Goal: Check status: Check status

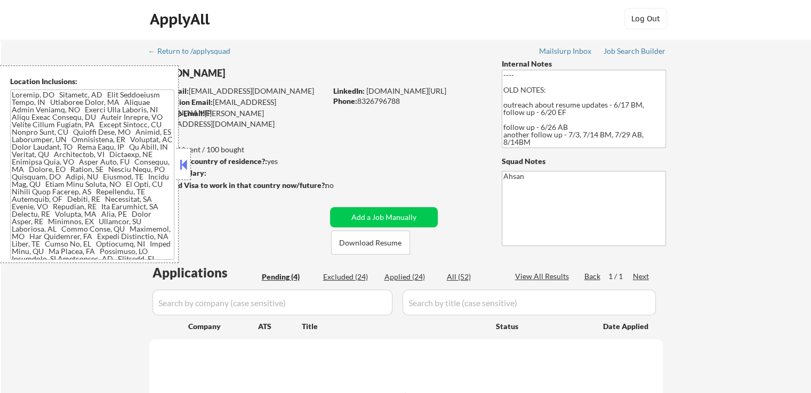
select select ""pending""
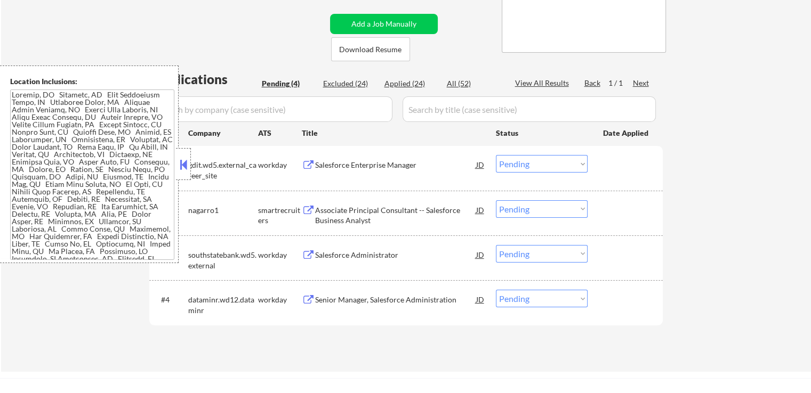
scroll to position [213, 0]
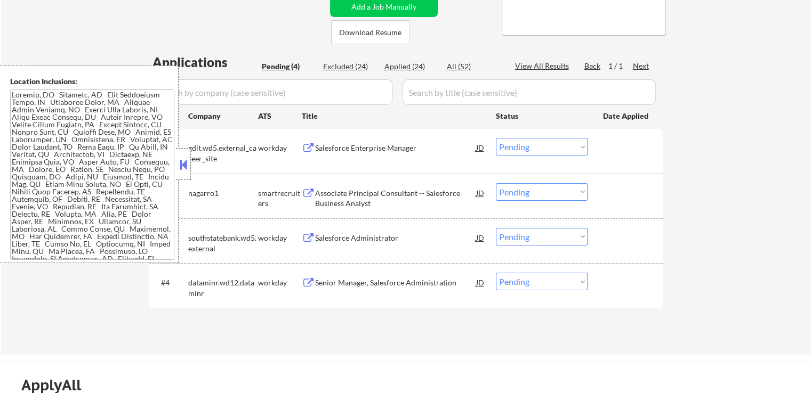
click at [338, 197] on div "Associate Principal Consultant -- Salesforce Business Analyst" at bounding box center [395, 198] width 161 height 21
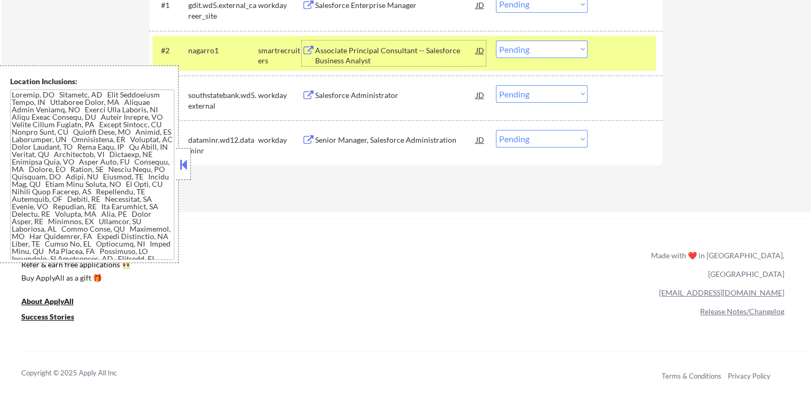
scroll to position [373, 0]
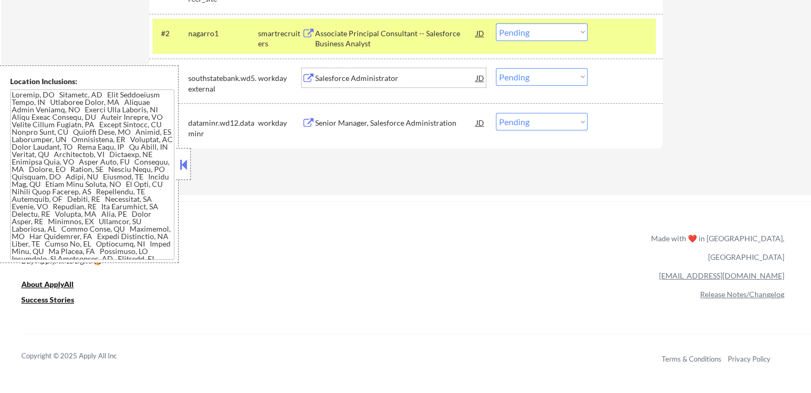
click at [324, 81] on div "Salesforce Administrator" at bounding box center [395, 78] width 161 height 11
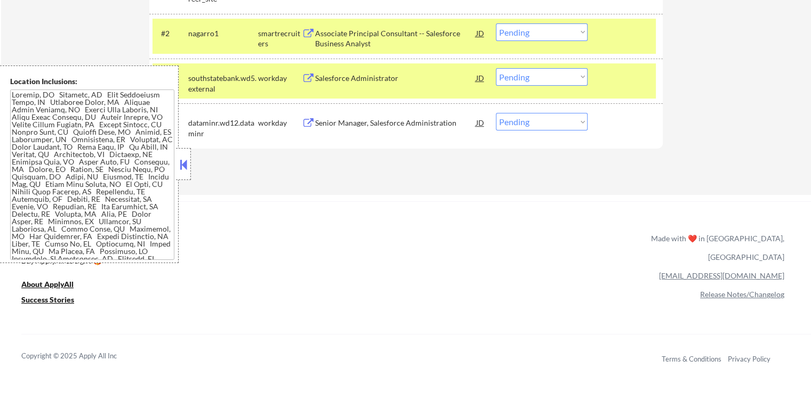
click at [327, 120] on div "Senior Manager, Salesforce Administration" at bounding box center [395, 123] width 161 height 11
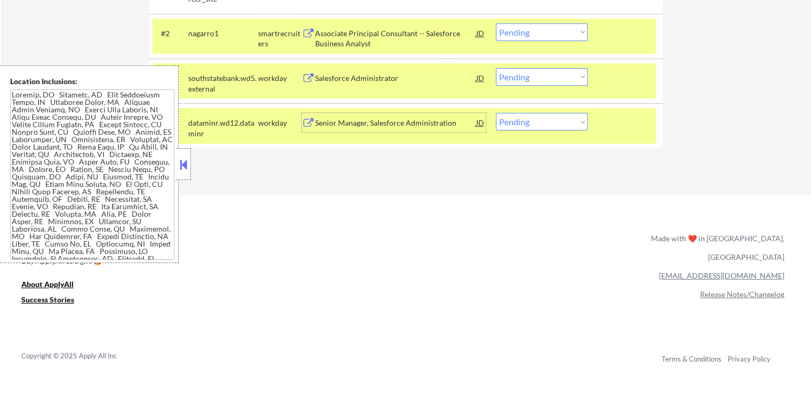
scroll to position [320, 0]
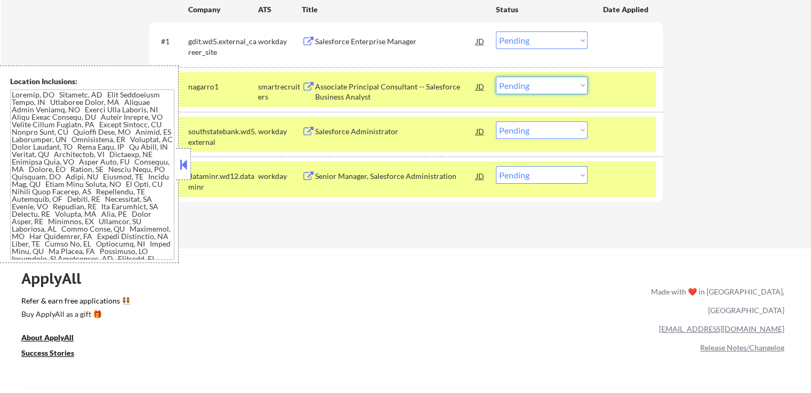
click at [536, 84] on select "Choose an option... Pending Applied Excluded (Questions) Excluded (Expired) Exc…" at bounding box center [542, 86] width 92 height 18
click at [496, 77] on select "Choose an option... Pending Applied Excluded (Questions) Excluded (Expired) Exc…" at bounding box center [542, 86] width 92 height 18
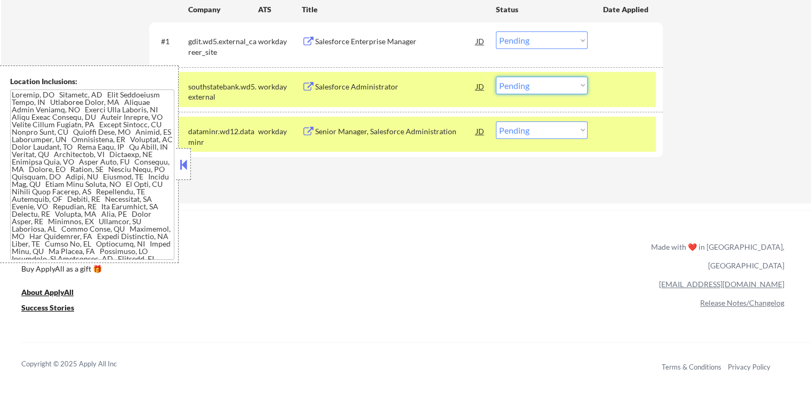
click at [542, 90] on select "Choose an option... Pending Applied Excluded (Questions) Excluded (Expired) Exc…" at bounding box center [542, 86] width 92 height 18
click at [496, 77] on select "Choose an option... Pending Applied Excluded (Questions) Excluded (Expired) Exc…" at bounding box center [542, 86] width 92 height 18
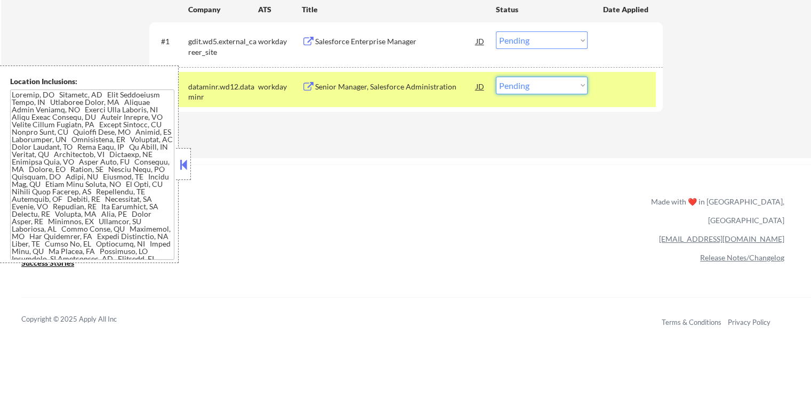
click at [514, 88] on select "Choose an option... Pending Applied Excluded (Questions) Excluded (Expired) Exc…" at bounding box center [542, 86] width 92 height 18
select select ""applied""
click at [496, 77] on select "Choose an option... Pending Applied Excluded (Questions) Excluded (Expired) Exc…" at bounding box center [542, 86] width 92 height 18
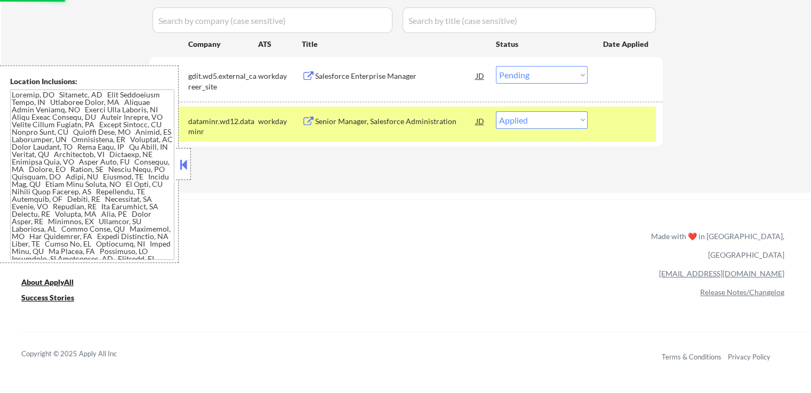
scroll to position [267, 0]
